Goal: Transaction & Acquisition: Register for event/course

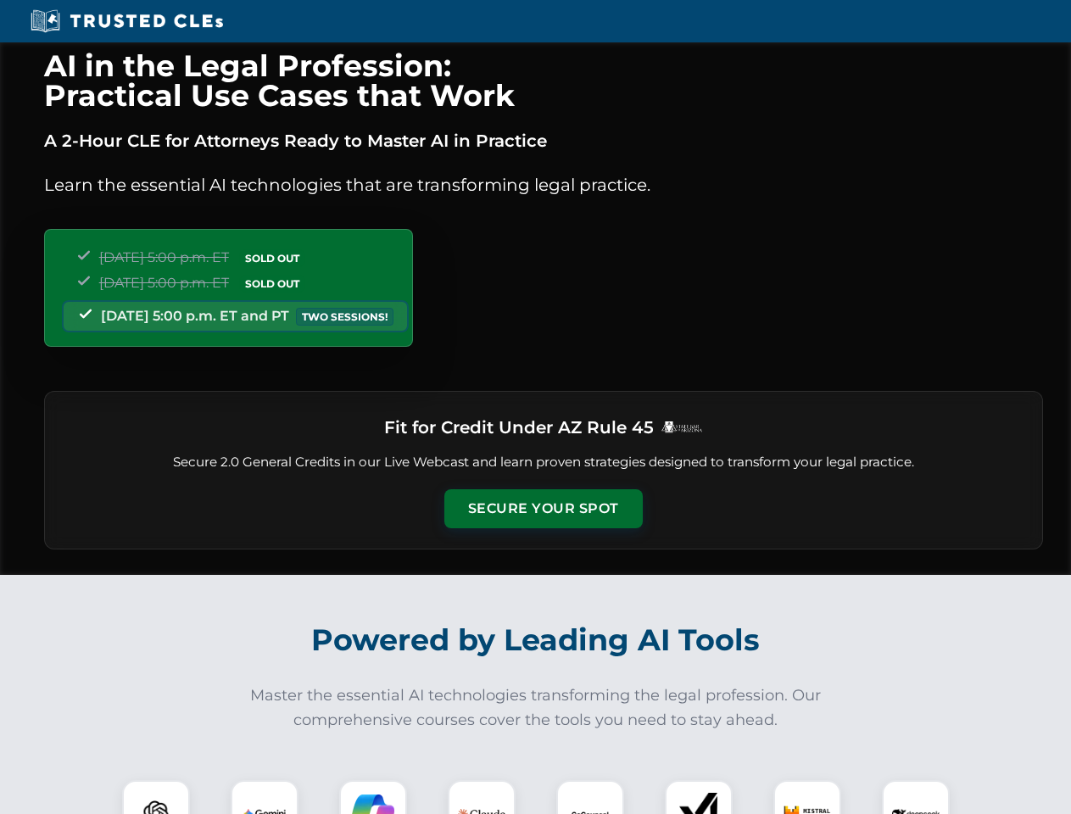
click at [543, 509] on button "Secure Your Spot" at bounding box center [543, 508] width 198 height 39
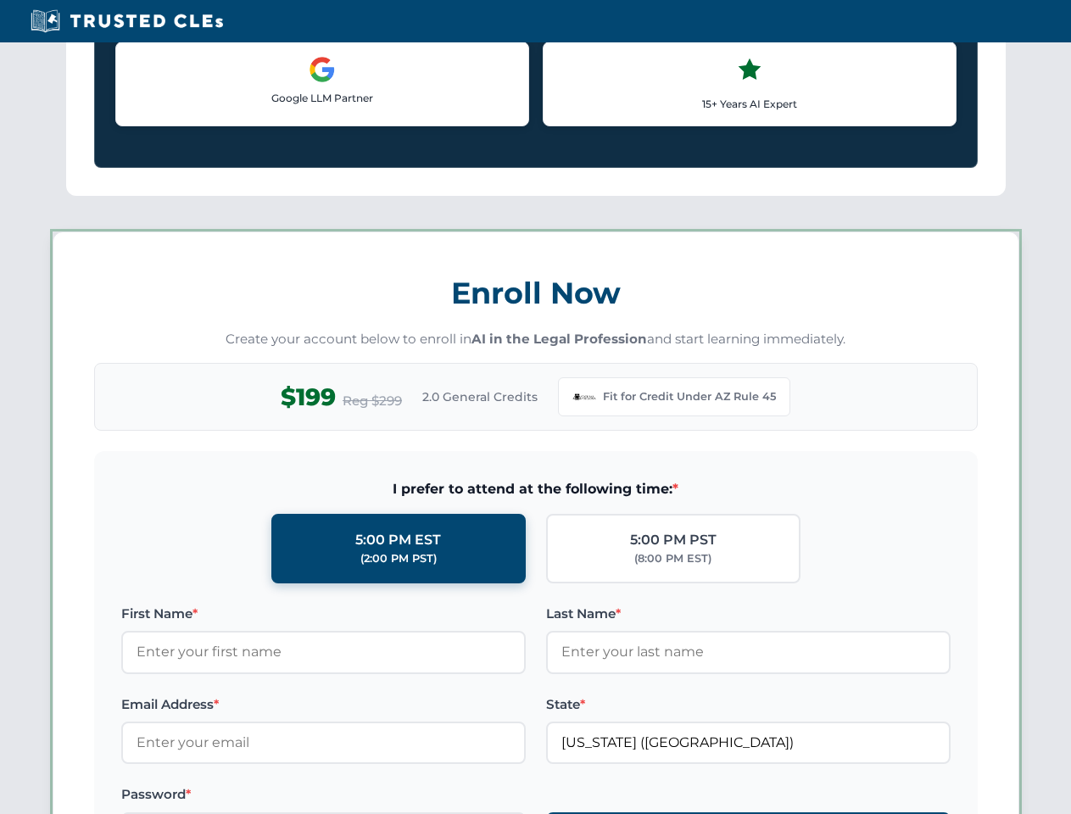
click at [156, 797] on div "AI in the Legal Profession: Practical Use Cases that Work A 2-Hour CLE for Atto…" at bounding box center [535, 793] width 1071 height 3955
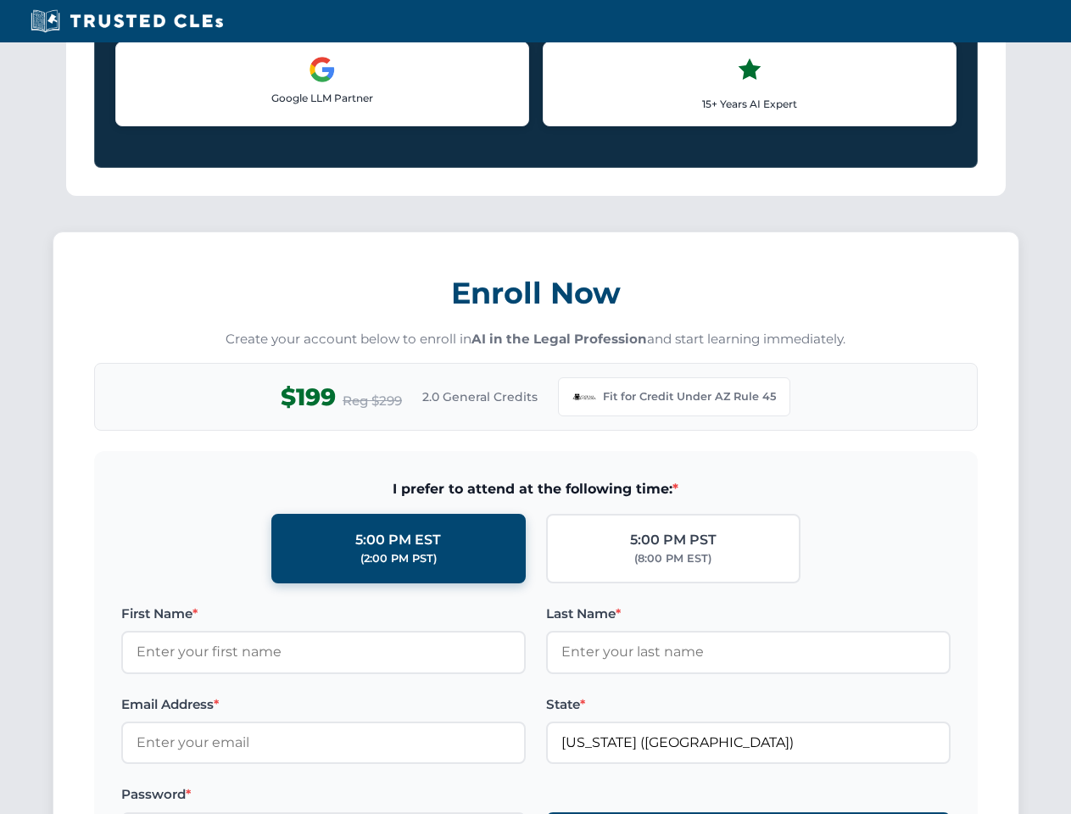
scroll to position [1458, 0]
